Goal: Answer question/provide support

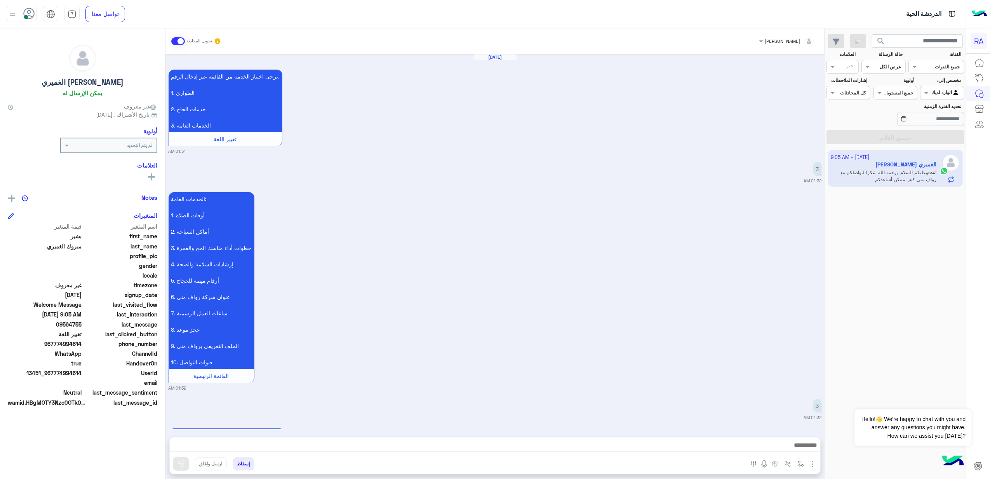
scroll to position [1848, 0]
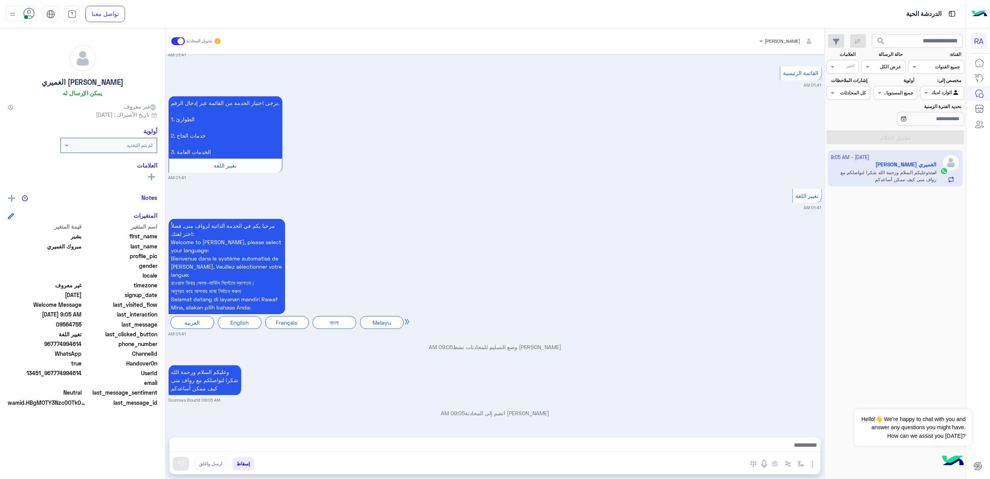
click at [184, 41] on span at bounding box center [178, 41] width 14 height 8
click at [929, 87] on div "Agent Filter الوارد لديك" at bounding box center [942, 93] width 44 height 14
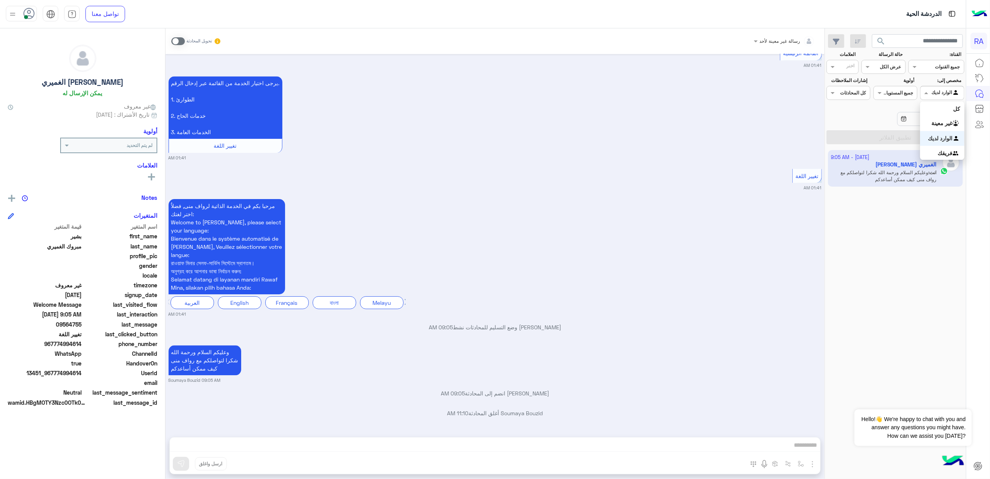
click at [928, 133] on div "الوارد لديك" at bounding box center [942, 138] width 44 height 15
click at [938, 86] on div "Agent Filter الوارد لديك" at bounding box center [942, 93] width 44 height 14
click at [938, 121] on b "غير معينة" at bounding box center [942, 123] width 21 height 7
click at [919, 135] on button "تطبيق الفلاتر" at bounding box center [896, 137] width 138 height 14
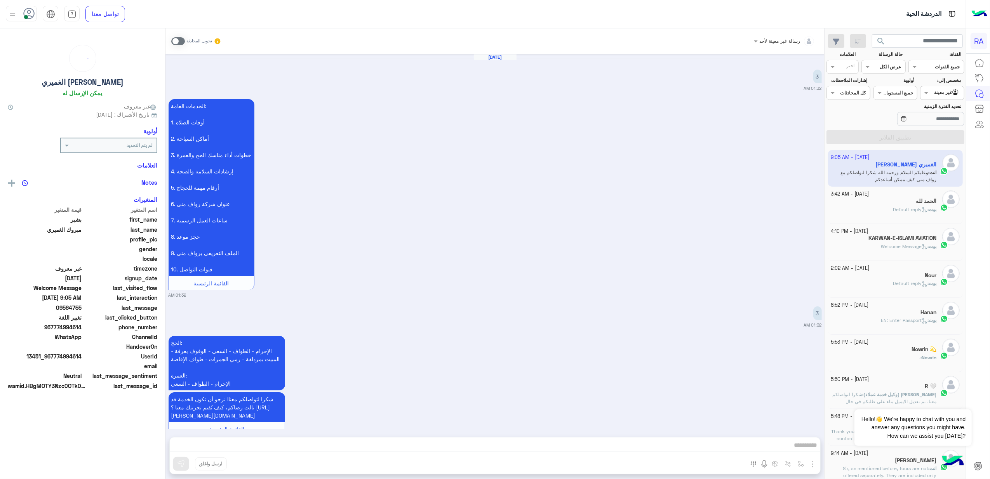
scroll to position [1775, 0]
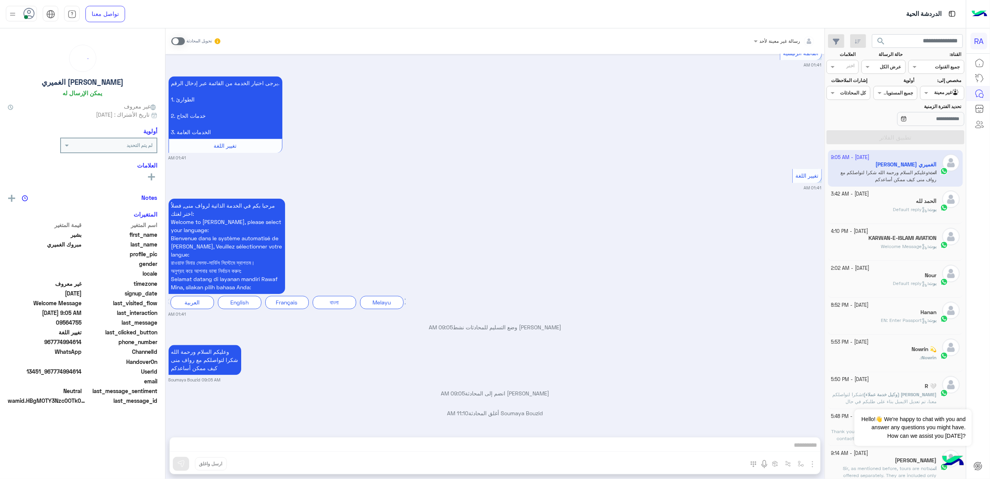
click at [886, 210] on div "[PERSON_NAME] : Default reply" at bounding box center [884, 213] width 106 height 14
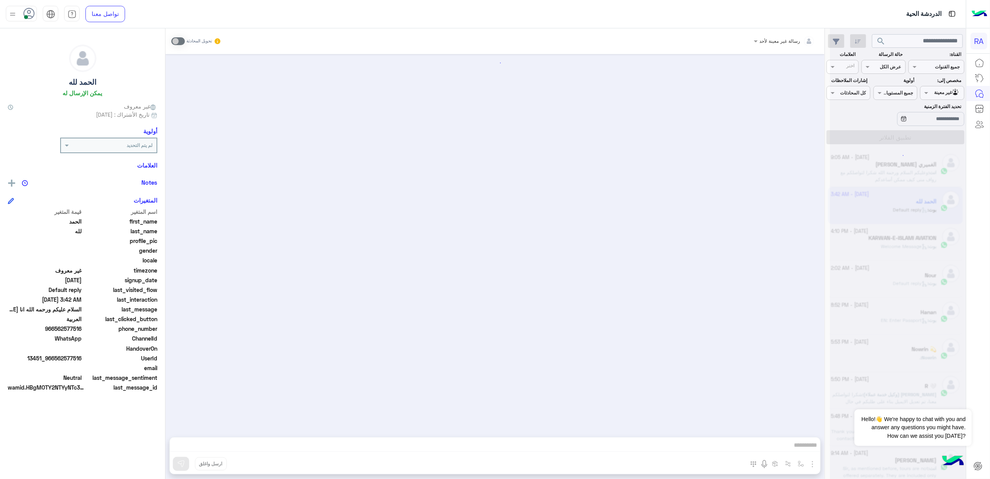
scroll to position [641, 0]
